Goal: Task Accomplishment & Management: Use online tool/utility

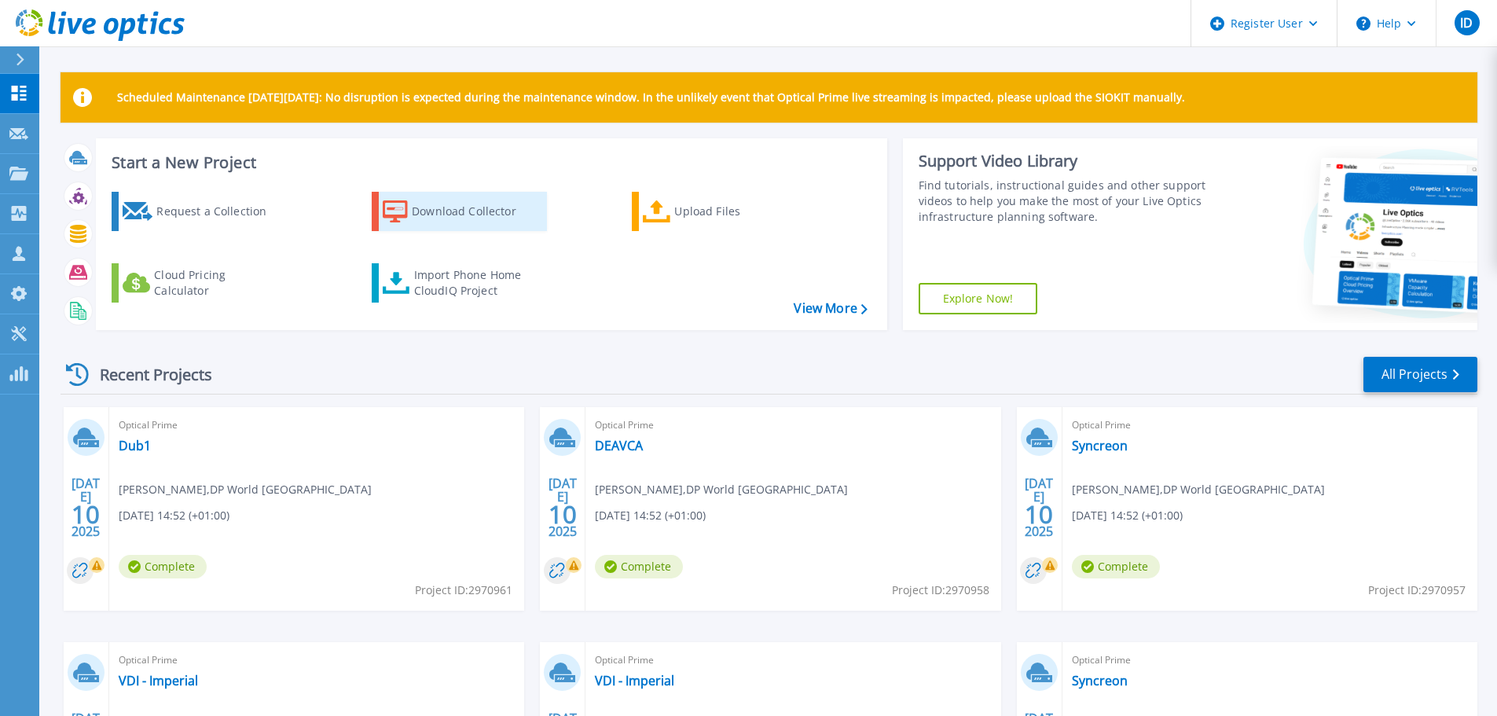
click at [410, 206] on link "Download Collector" at bounding box center [459, 211] width 175 height 39
click at [28, 167] on div "Projects" at bounding box center [45, 174] width 73 height 14
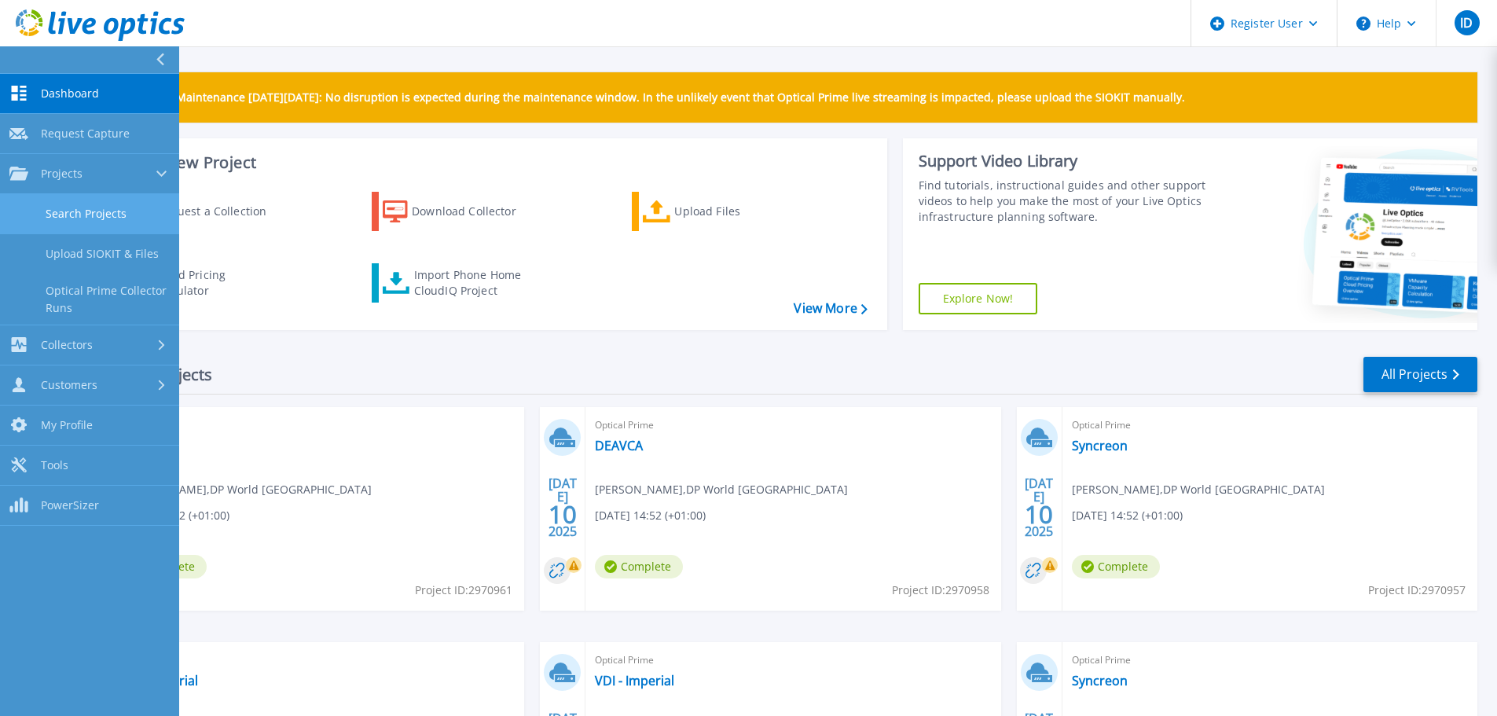
click at [97, 204] on link "Search Projects" at bounding box center [89, 214] width 179 height 40
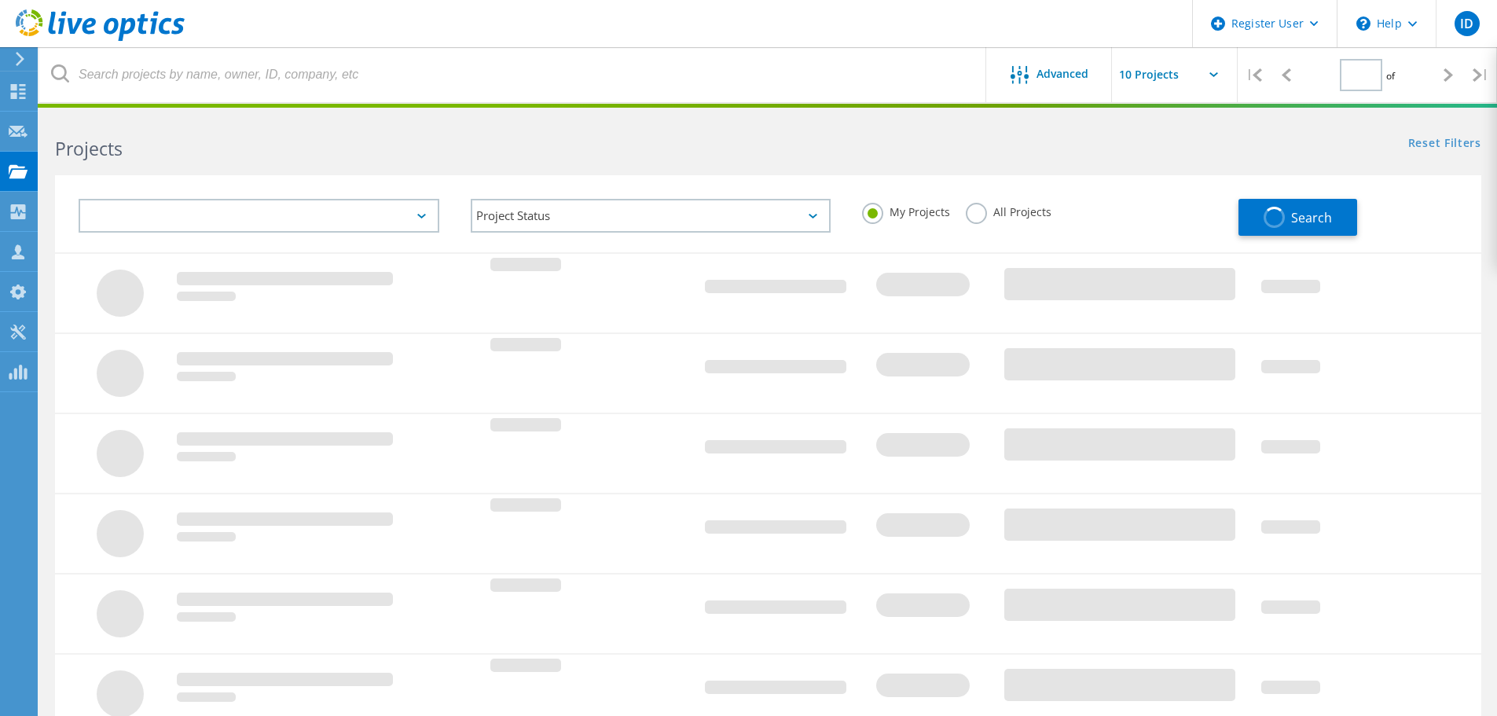
type input "1"
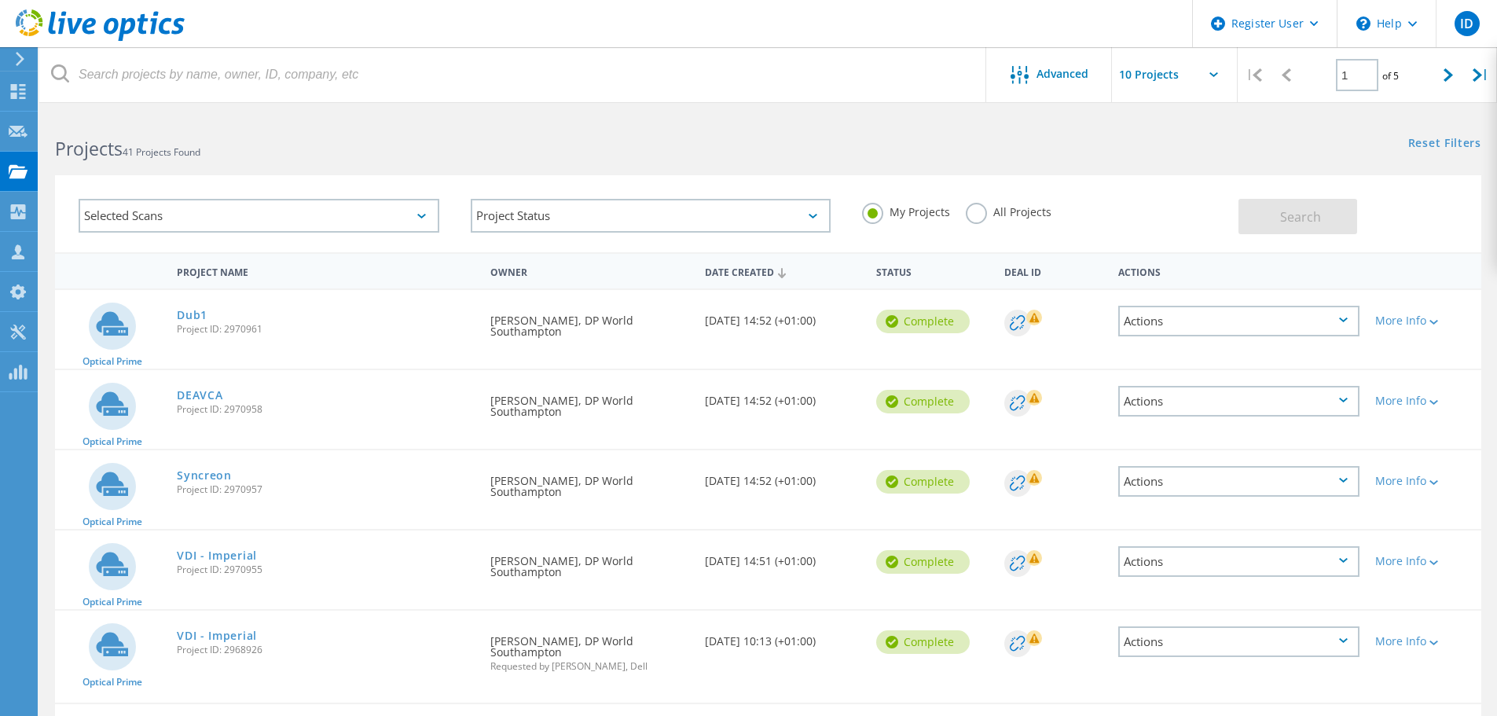
click at [303, 213] on div "Selected Scans" at bounding box center [259, 216] width 361 height 34
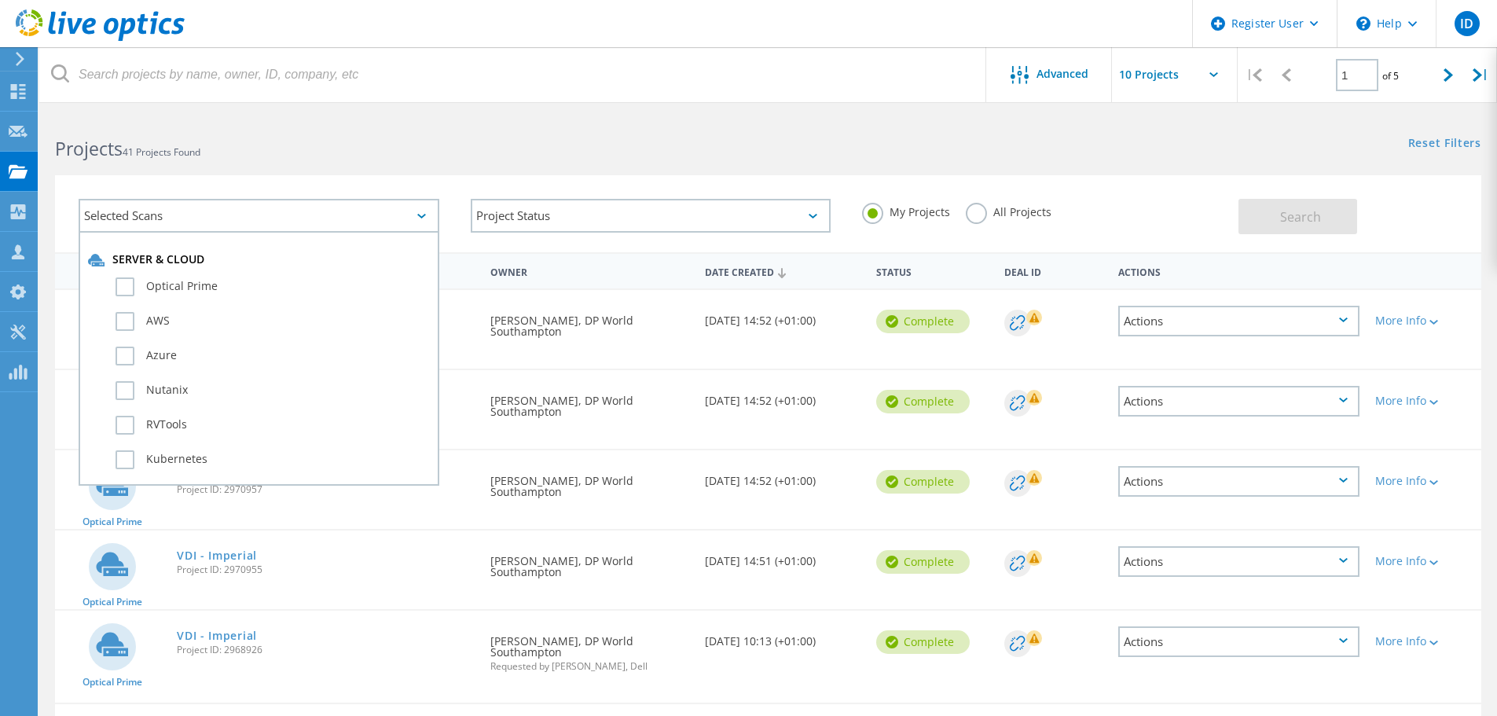
click at [793, 171] on div "Selected Scans Server & Cloud Optical Prime AWS Azure Nutanix RVTools Kubernete…" at bounding box center [768, 204] width 1458 height 97
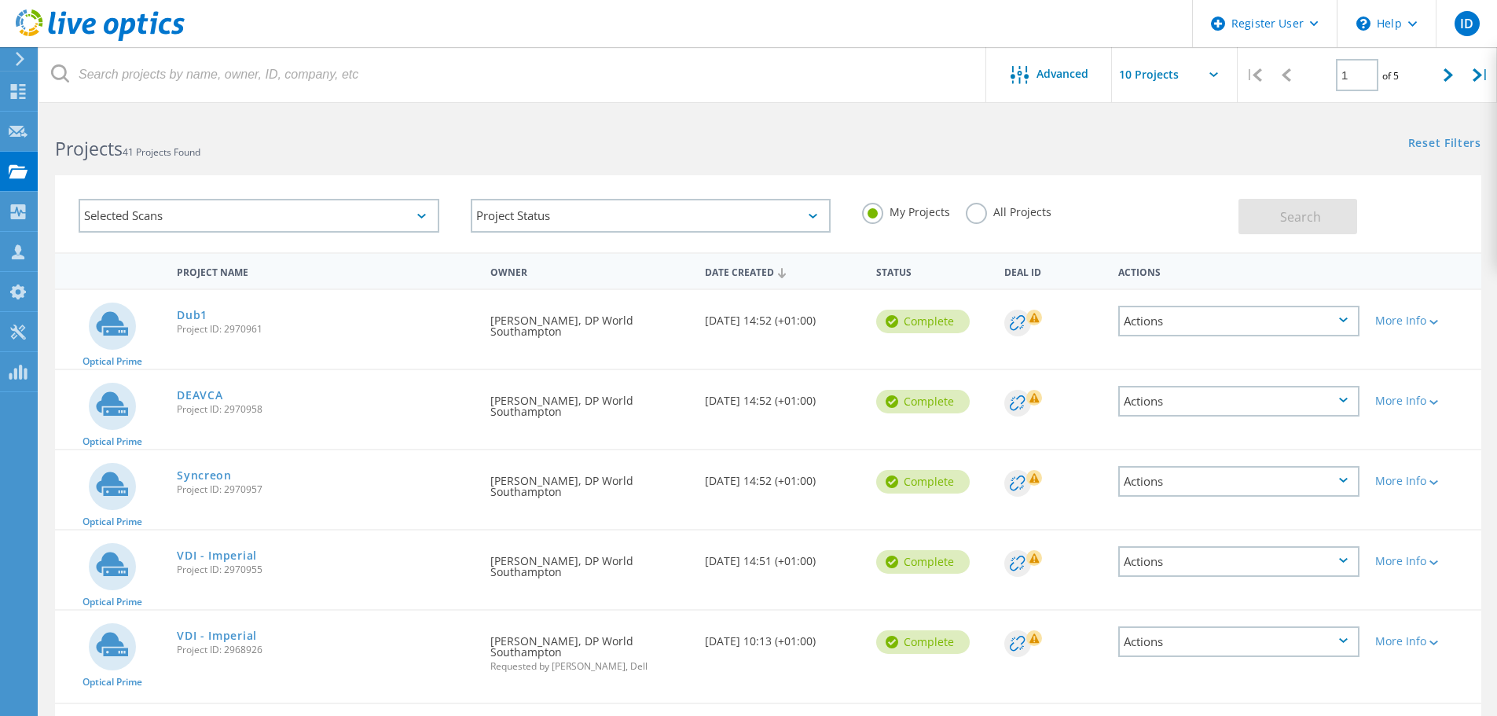
click at [991, 217] on label "All Projects" at bounding box center [1009, 210] width 86 height 15
click at [0, 0] on input "All Projects" at bounding box center [0, 0] width 0 height 0
click at [1359, 222] on div "Search" at bounding box center [1355, 208] width 235 height 51
click at [1312, 216] on span "Search" at bounding box center [1300, 216] width 41 height 17
